Goal: Browse casually: Explore the website without a specific task or goal

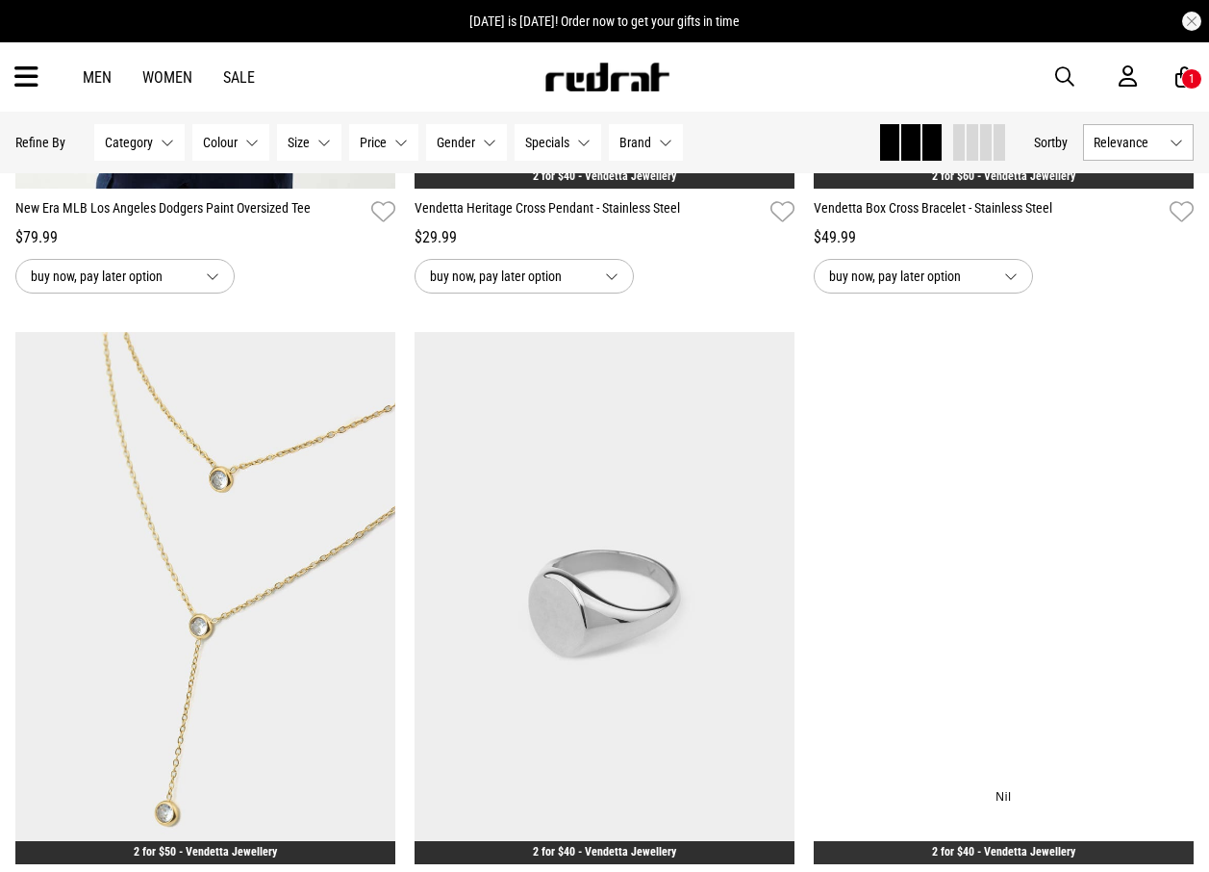
scroll to position [3559, 0]
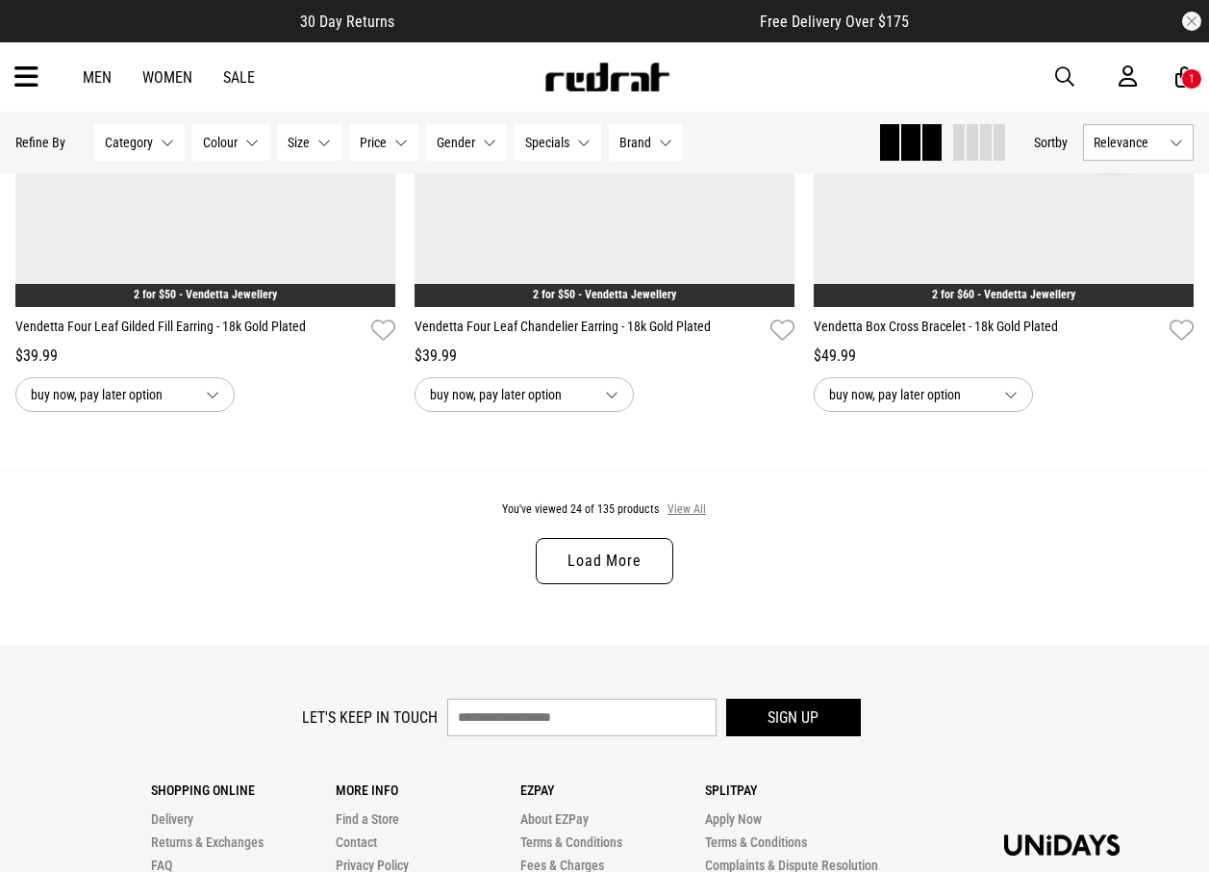
click at [694, 514] on button "View All" at bounding box center [687, 509] width 40 height 17
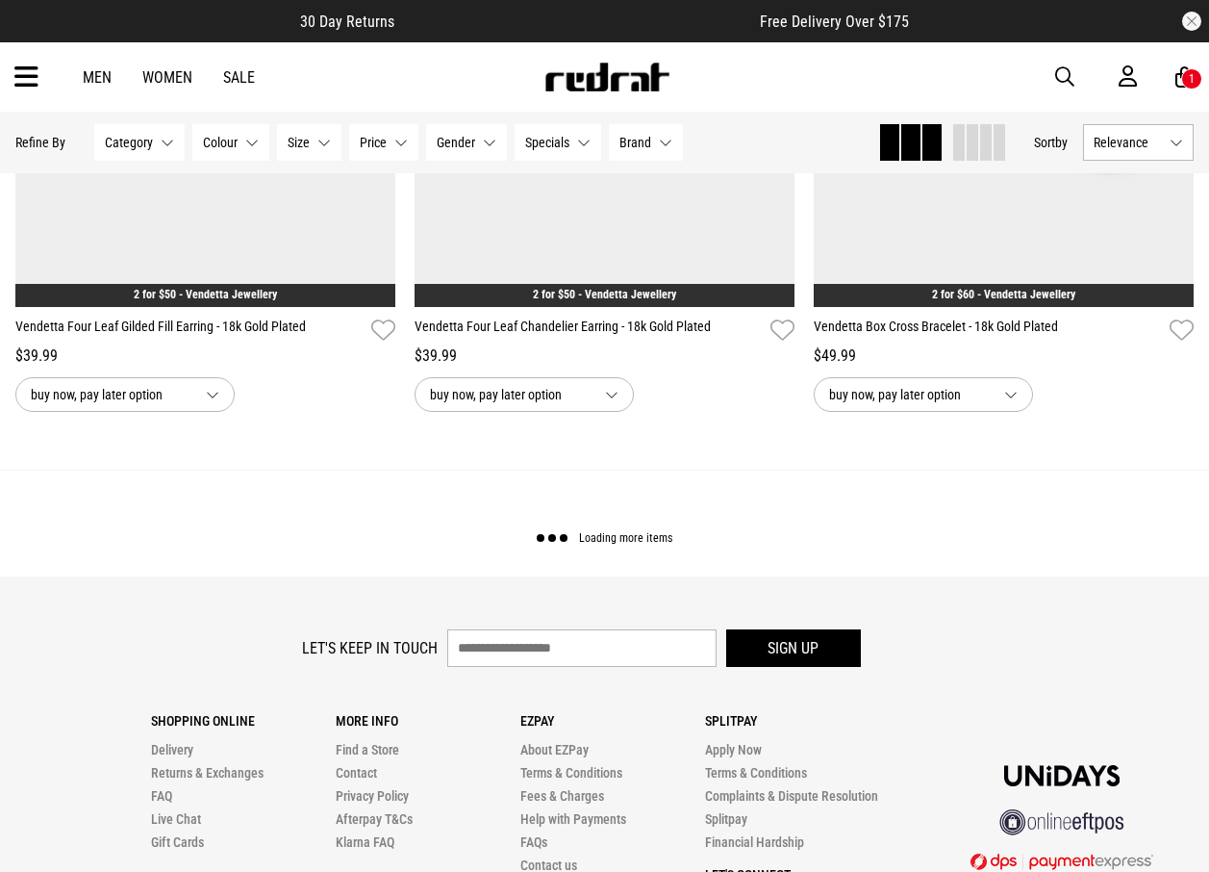
click at [677, 519] on div "Loading more items" at bounding box center [604, 522] width 1209 height 107
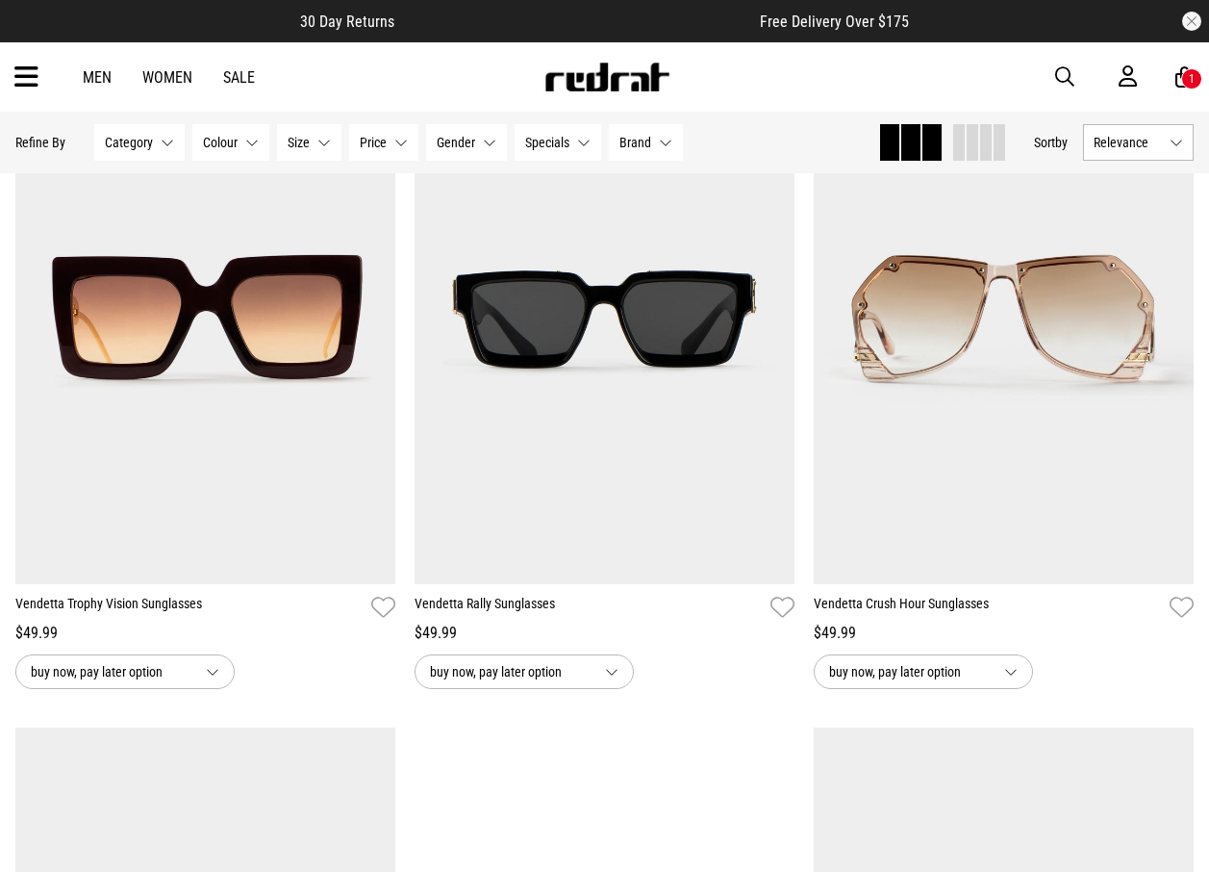
scroll to position [15392, 0]
